Goal: Task Accomplishment & Management: Complete application form

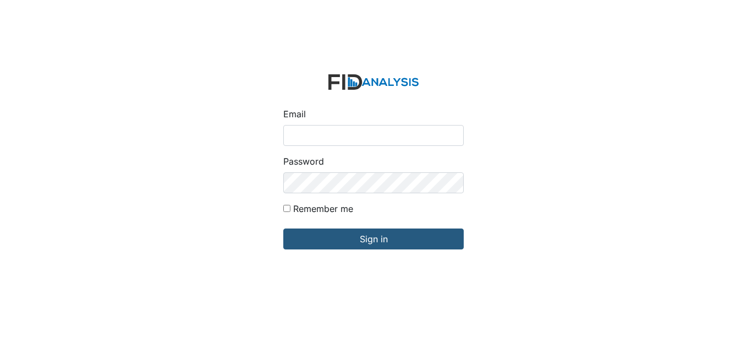
click at [320, 133] on input "Email" at bounding box center [373, 135] width 180 height 21
type input "[EMAIL_ADDRESS][DOMAIN_NAME]"
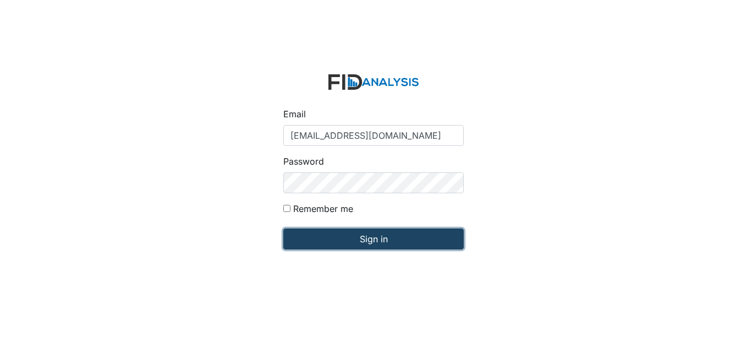
click at [378, 237] on input "Sign in" at bounding box center [373, 238] width 180 height 21
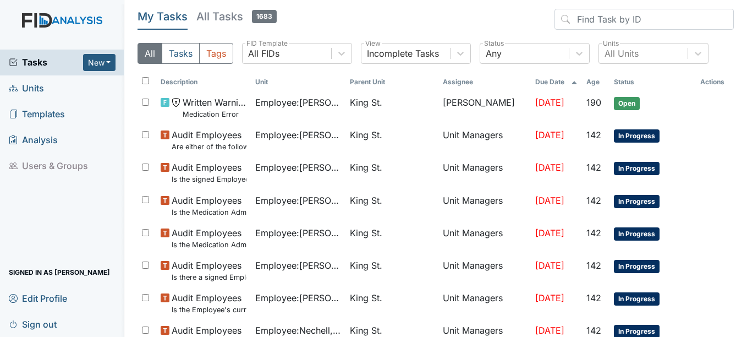
click at [38, 88] on span "Units" at bounding box center [26, 88] width 35 height 17
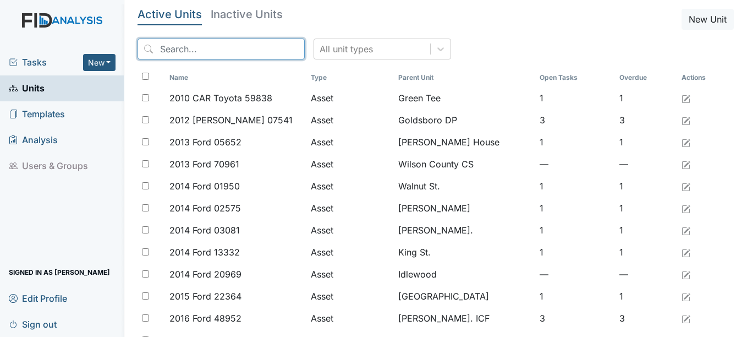
click at [198, 44] on input "search" at bounding box center [220, 48] width 167 height 21
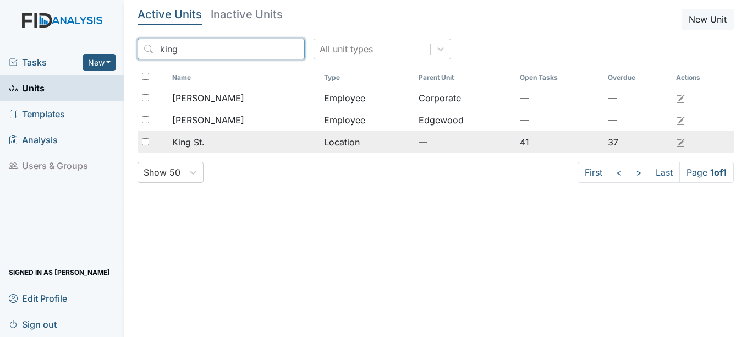
type input "king"
click at [185, 141] on span "King St." at bounding box center [188, 141] width 32 height 13
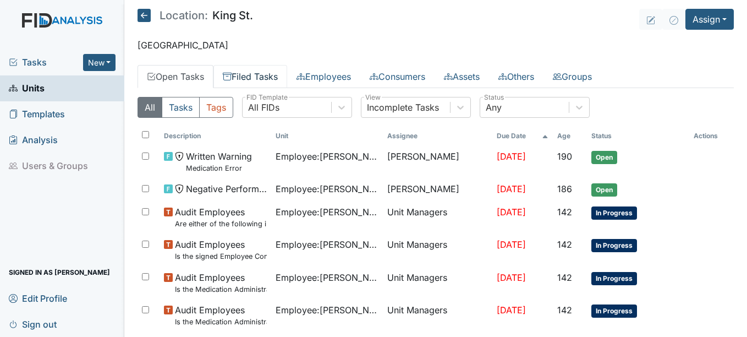
click at [268, 75] on link "Filed Tasks" at bounding box center [250, 76] width 74 height 23
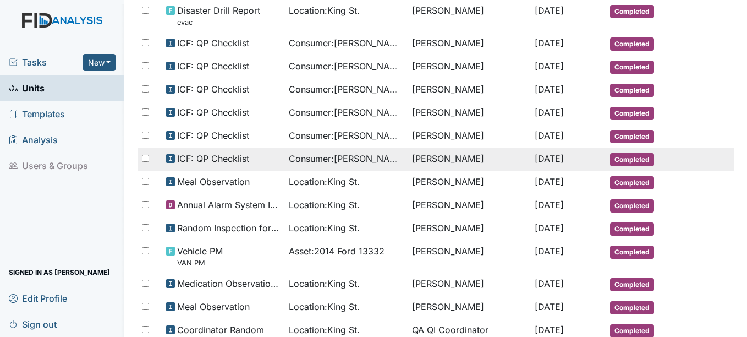
scroll to position [165, 0]
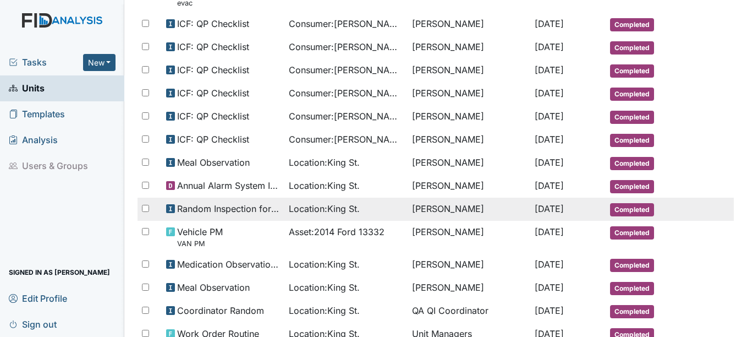
click at [620, 207] on span "Completed" at bounding box center [632, 209] width 44 height 13
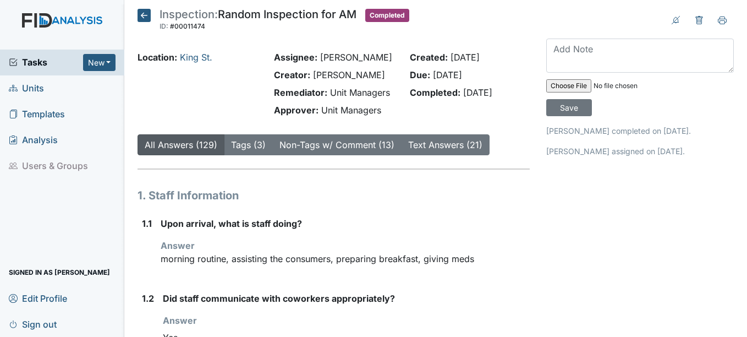
click at [145, 13] on icon at bounding box center [143, 15] width 13 height 13
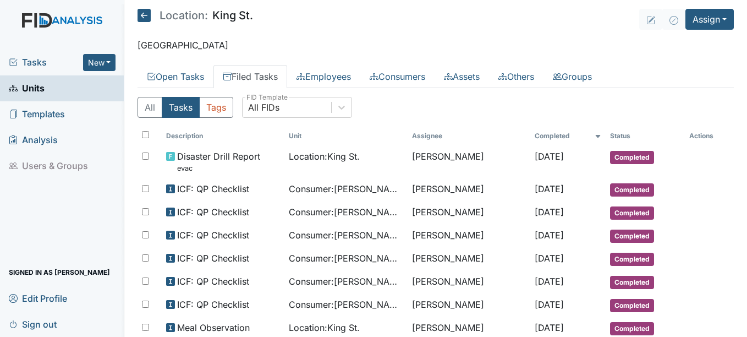
click at [145, 16] on icon at bounding box center [143, 15] width 13 height 13
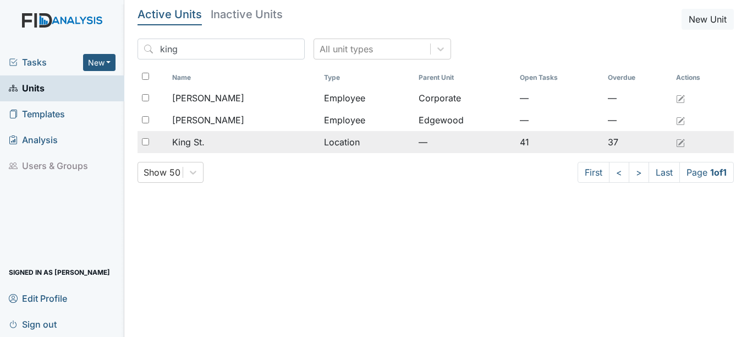
click at [196, 137] on span "King St." at bounding box center [188, 141] width 32 height 13
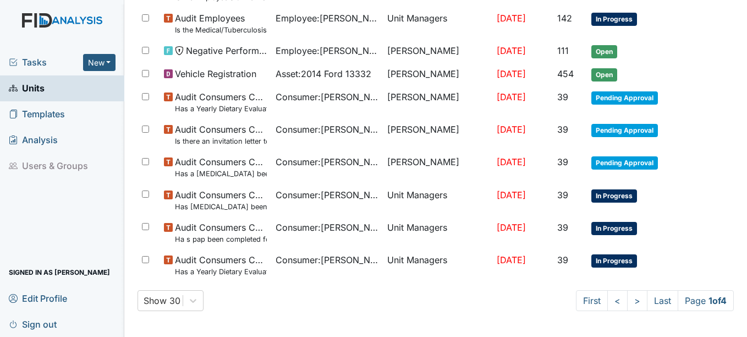
scroll to position [813, 0]
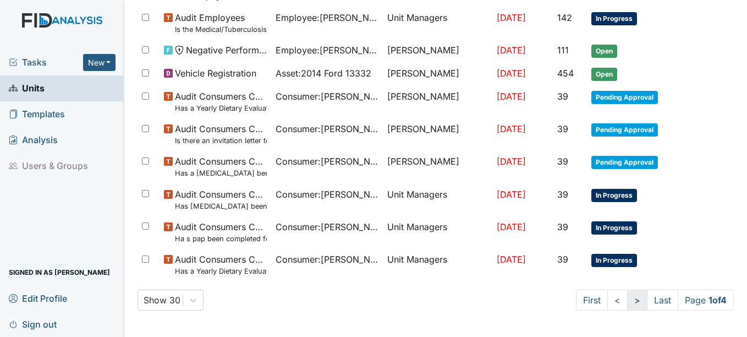
click at [627, 300] on link ">" at bounding box center [637, 299] width 20 height 21
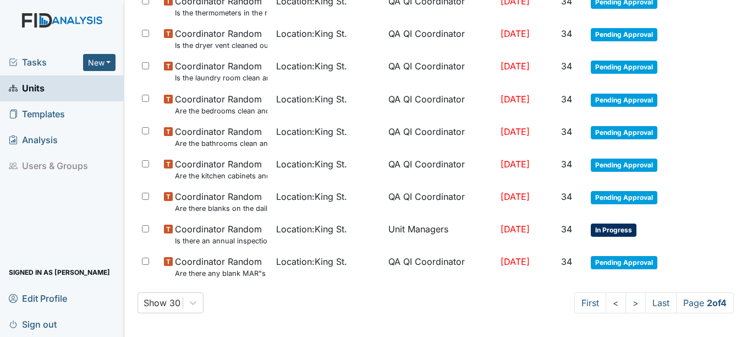
scroll to position [841, 0]
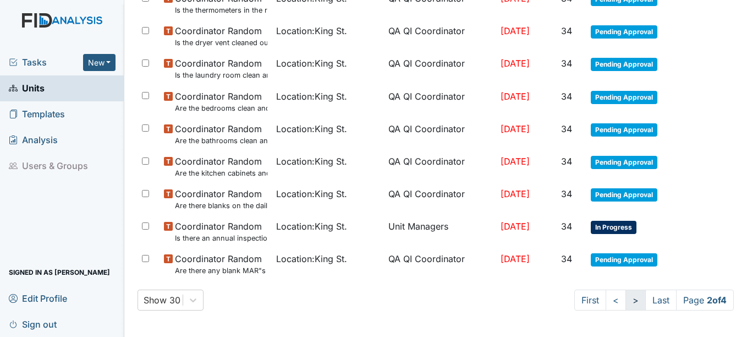
click at [625, 299] on link ">" at bounding box center [635, 299] width 20 height 21
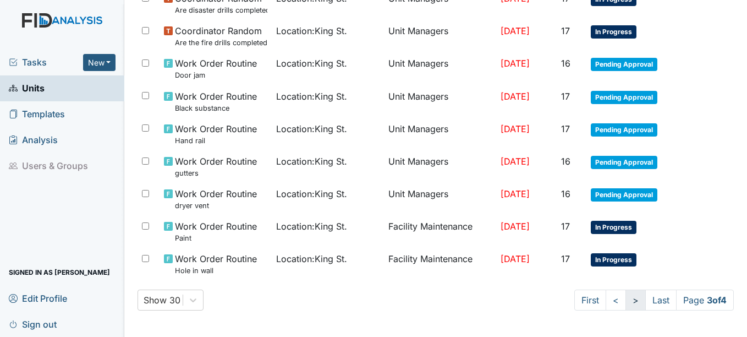
click at [625, 301] on link ">" at bounding box center [635, 299] width 20 height 21
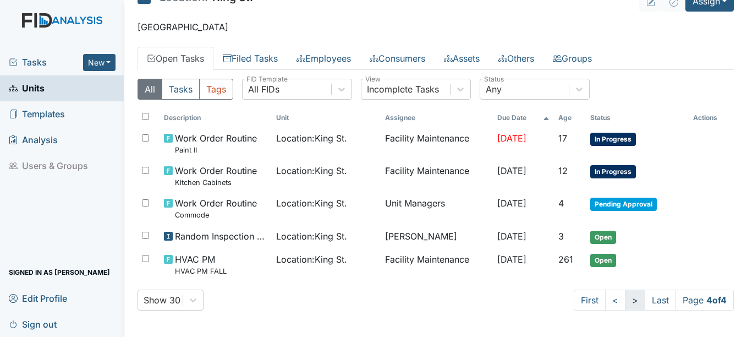
scroll to position [18, 0]
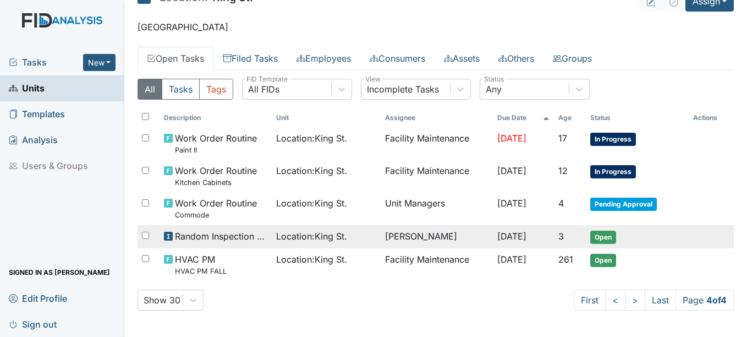
click at [602, 235] on span "Open" at bounding box center [603, 236] width 26 height 13
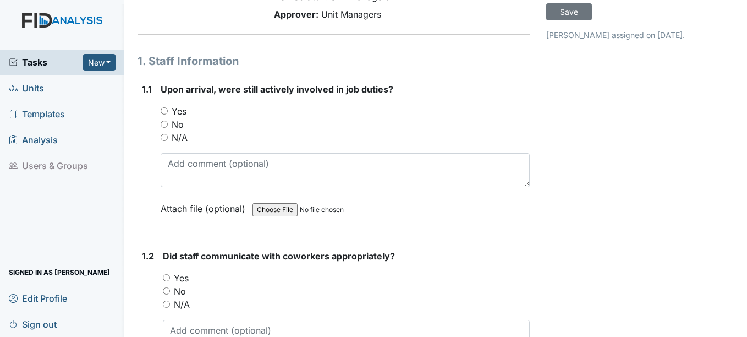
scroll to position [110, 0]
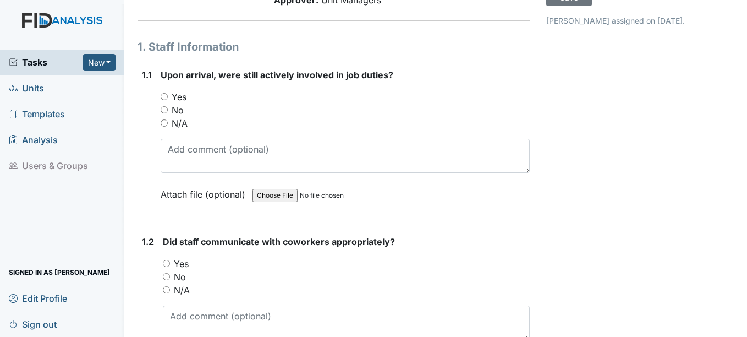
click at [165, 97] on input "Yes" at bounding box center [164, 96] width 7 height 7
radio input "true"
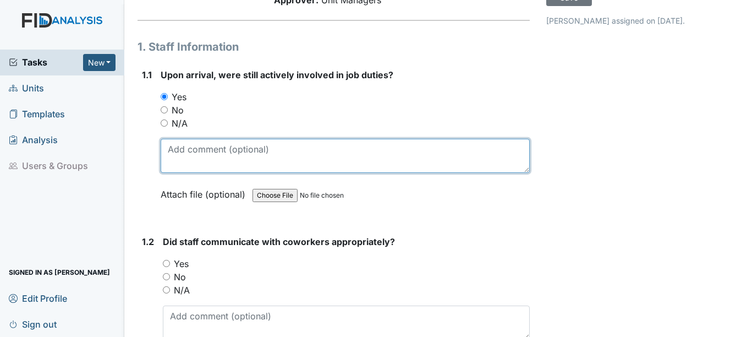
click at [184, 158] on textarea at bounding box center [345, 156] width 368 height 34
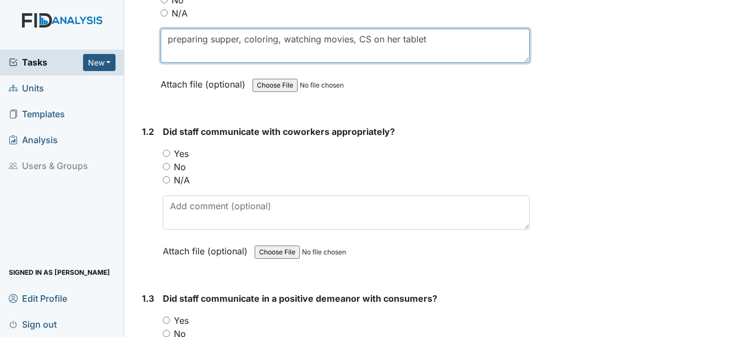
scroll to position [275, 0]
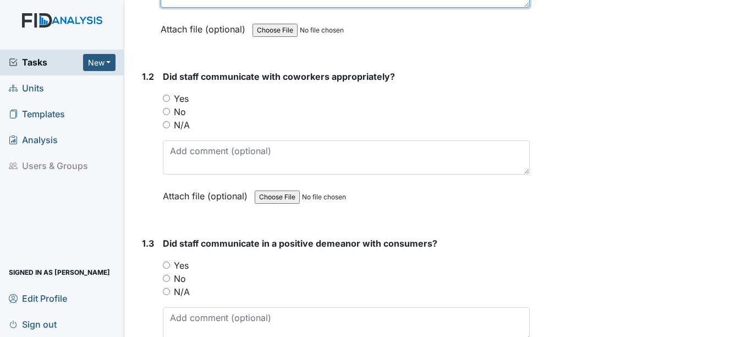
type textarea "preparing supper, coloring, watching movies, CS on her tablet"
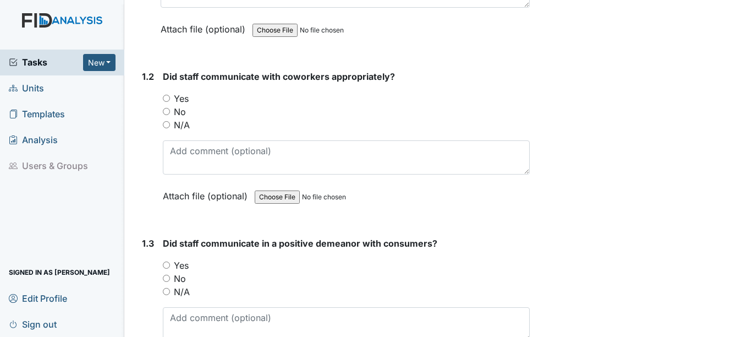
click at [167, 98] on input "Yes" at bounding box center [166, 98] width 7 height 7
radio input "true"
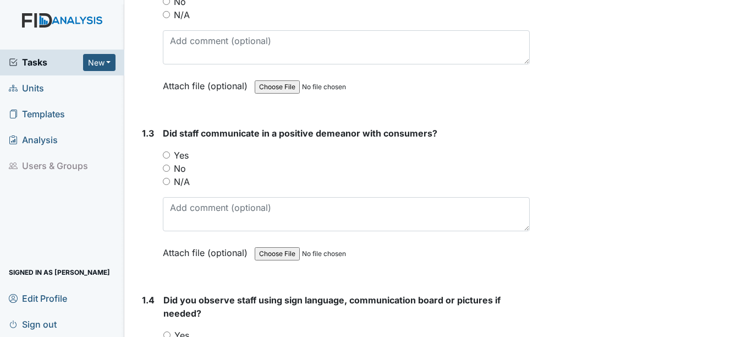
click at [166, 154] on input "Yes" at bounding box center [166, 154] width 7 height 7
radio input "true"
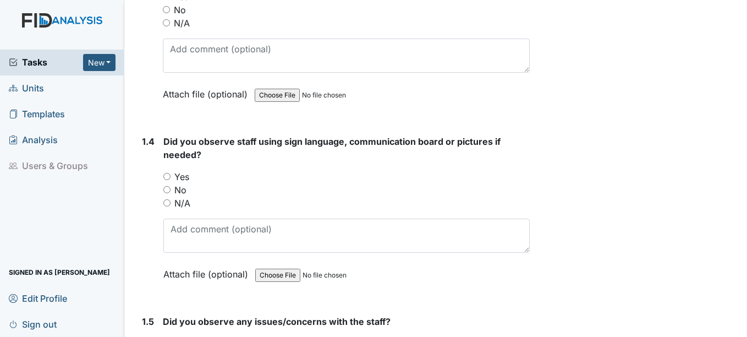
scroll to position [550, 0]
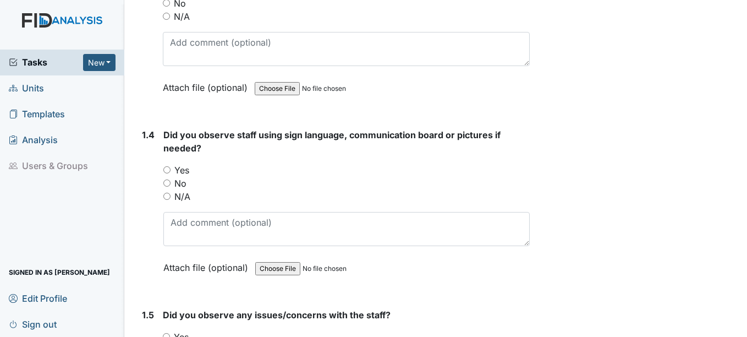
click at [166, 196] on input "N/A" at bounding box center [166, 195] width 7 height 7
radio input "true"
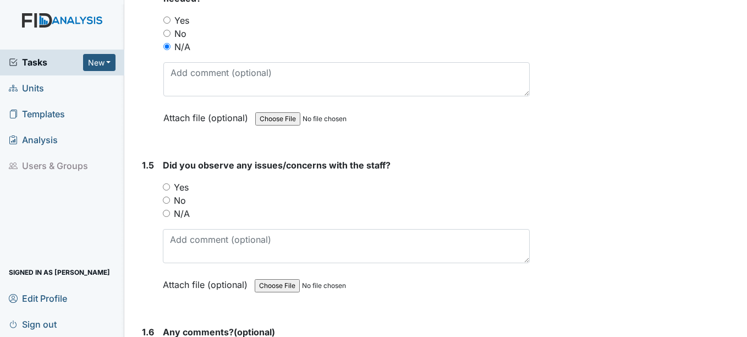
scroll to position [715, 0]
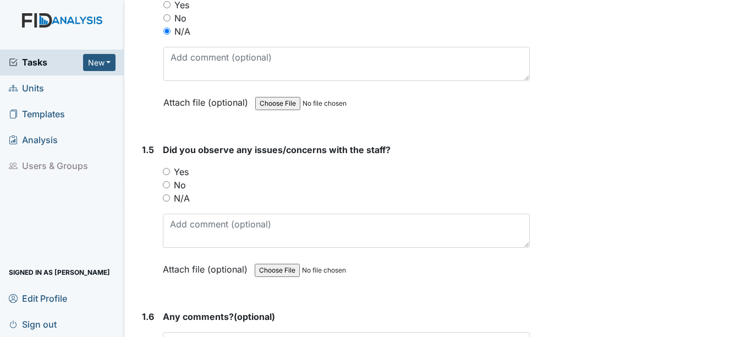
click at [166, 185] on input "No" at bounding box center [166, 184] width 7 height 7
radio input "true"
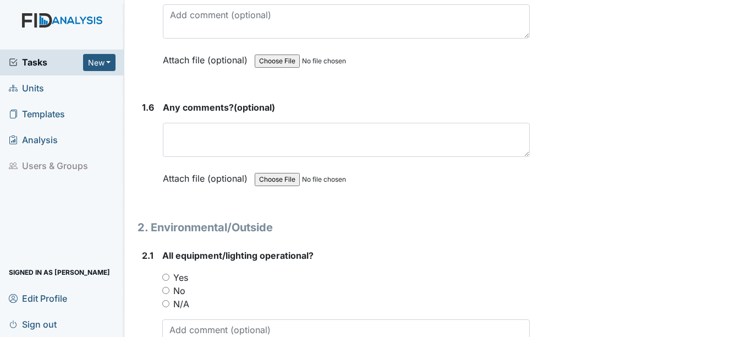
scroll to position [935, 0]
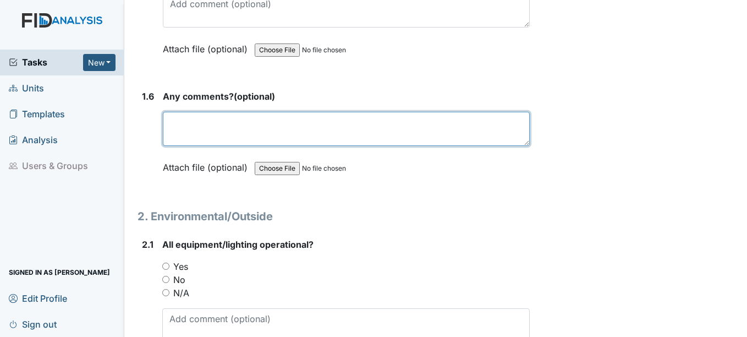
click at [199, 126] on textarea at bounding box center [346, 129] width 366 height 34
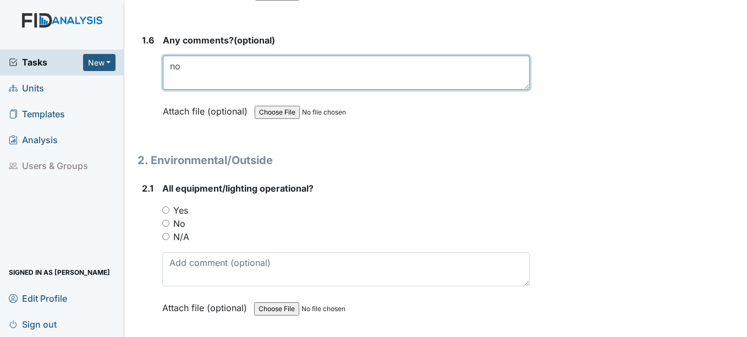
scroll to position [1100, 0]
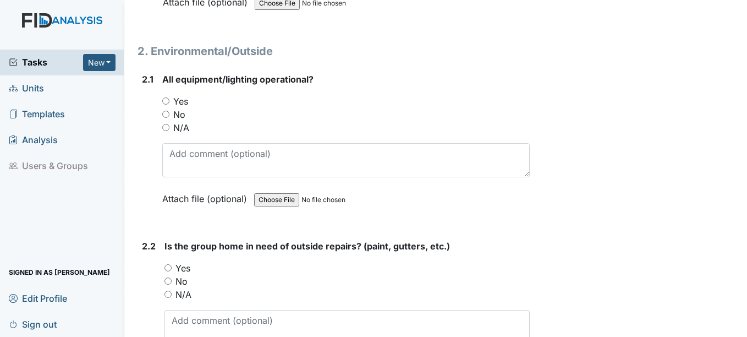
type textarea "no"
